Goal: Find specific page/section: Find specific page/section

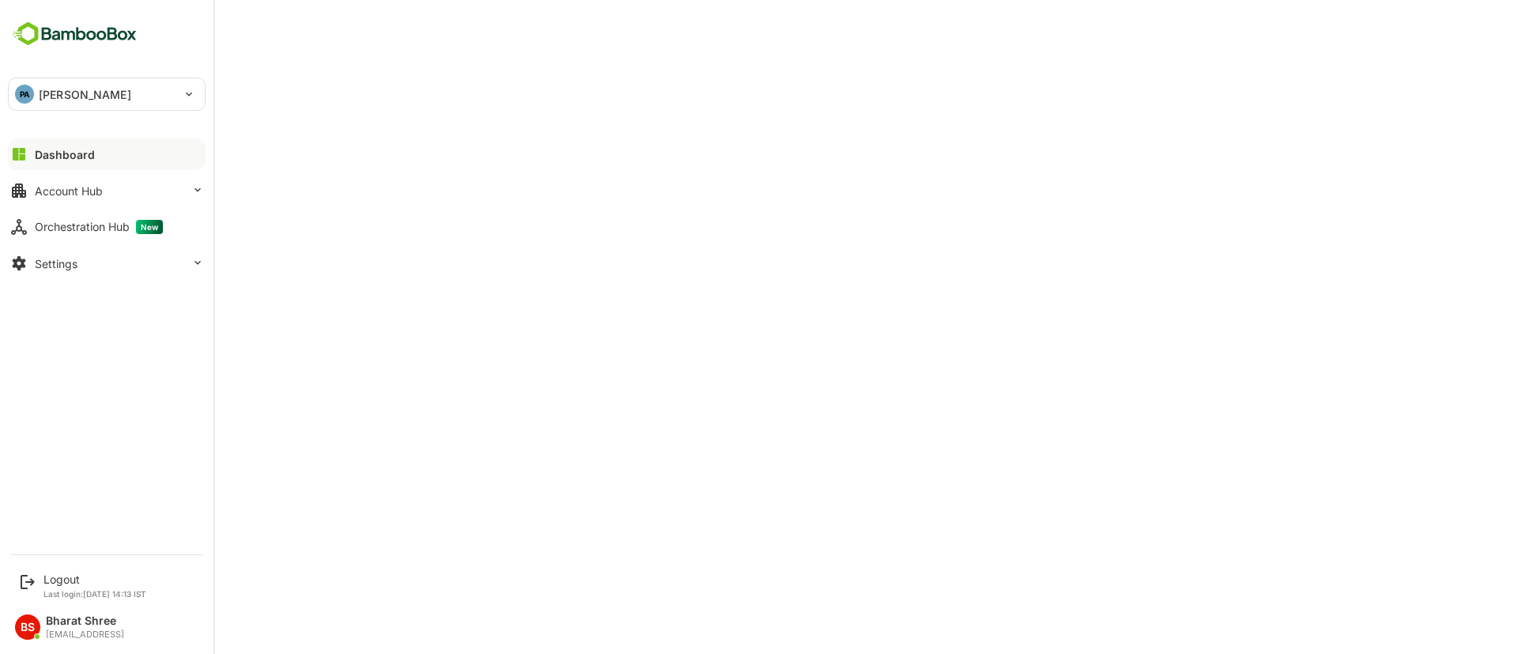
click at [36, 96] on div "PA pando" at bounding box center [97, 94] width 177 height 32
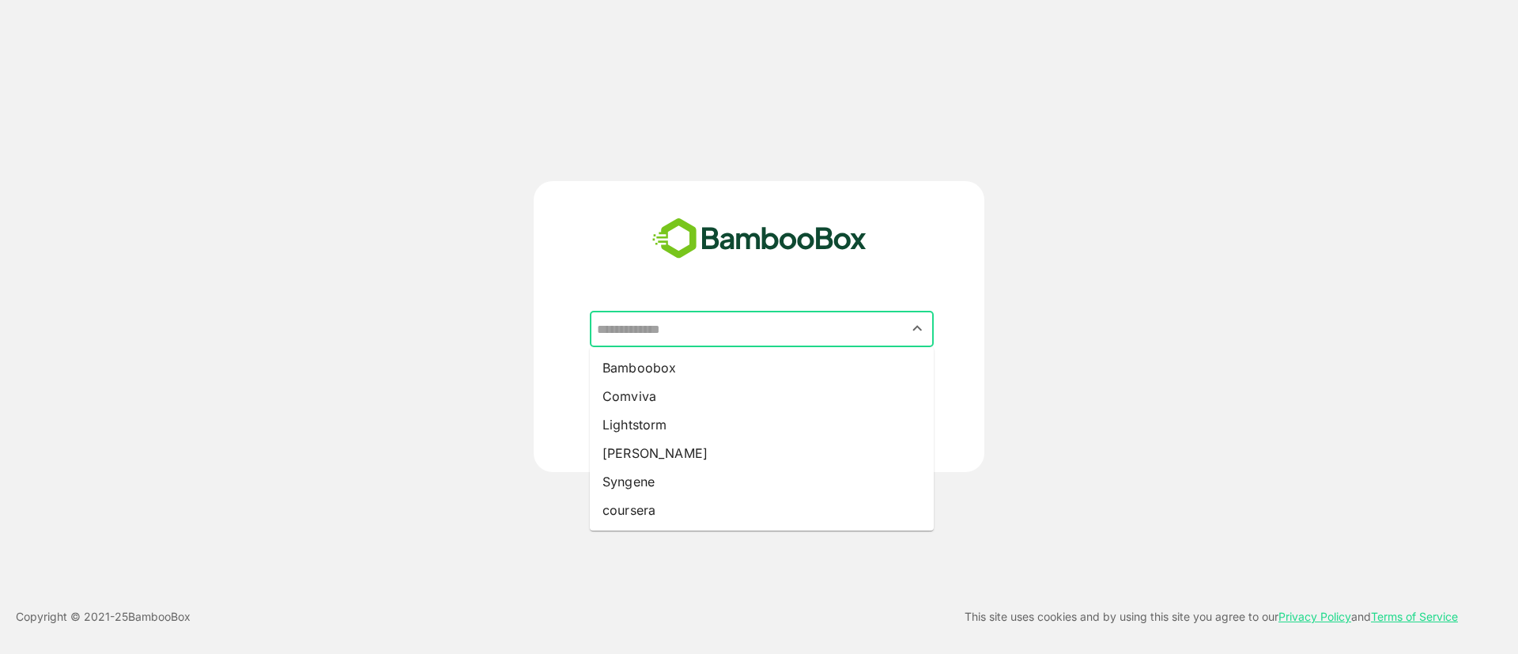
click at [714, 325] on input "text" at bounding box center [762, 329] width 338 height 30
click at [345, 156] on div "​ Bamboobox Comviva Lightstorm [PERSON_NAME] Syngene coursera BACK CONTINUE Cop…" at bounding box center [759, 327] width 1518 height 654
